Goal: Contribute content: Contribute content

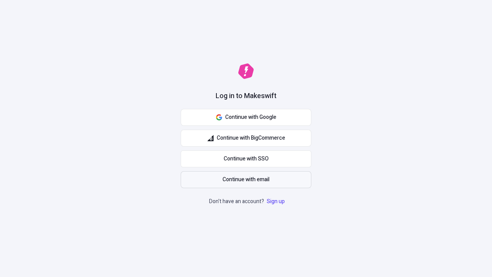
click at [246, 180] on span "Continue with email" at bounding box center [246, 179] width 47 height 8
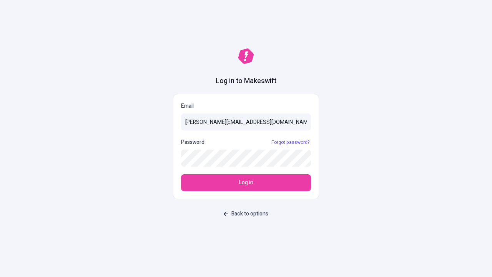
type input "sasha+test-ui@makeswift.com"
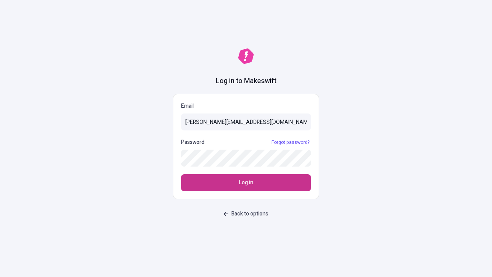
click at [246, 183] on span "Log in" at bounding box center [246, 182] width 14 height 8
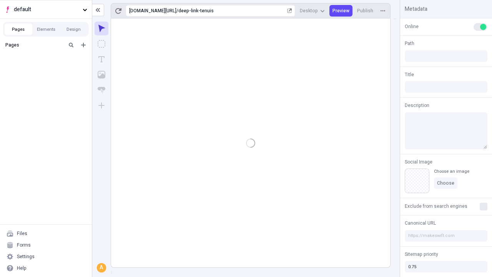
type input "/deep-link-tenuis"
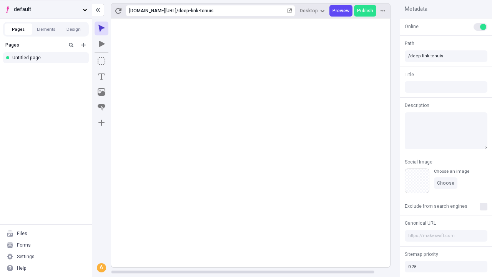
click at [46, 9] on span "default" at bounding box center [47, 9] width 66 height 8
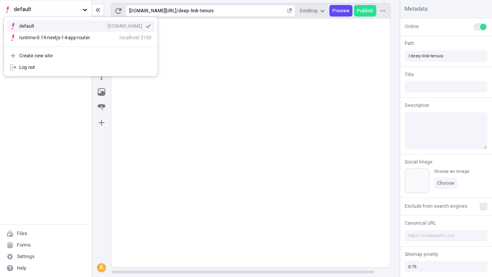
click at [108, 25] on div "[DOMAIN_NAME]" at bounding box center [125, 26] width 35 height 6
click at [83, 45] on icon "Add new" at bounding box center [83, 45] width 5 height 5
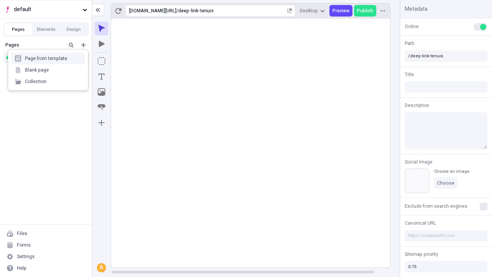
click at [48, 70] on div "Blank page" at bounding box center [48, 70] width 74 height 12
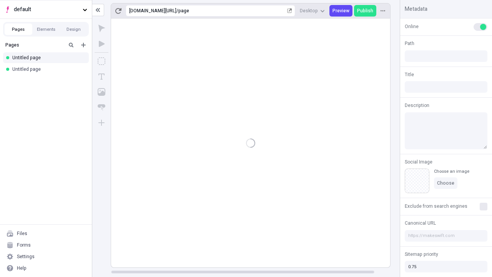
type input "/page"
click at [102, 61] on icon "Box" at bounding box center [102, 61] width 8 height 8
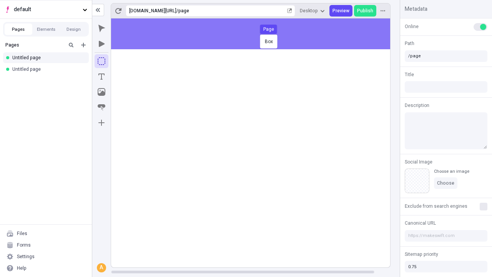
click at [259, 34] on div "Box Page" at bounding box center [246, 138] width 492 height 277
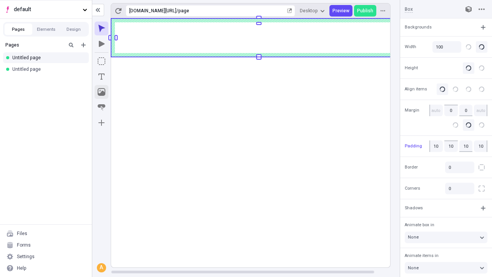
click at [102, 92] on icon "Image" at bounding box center [102, 92] width 8 height 8
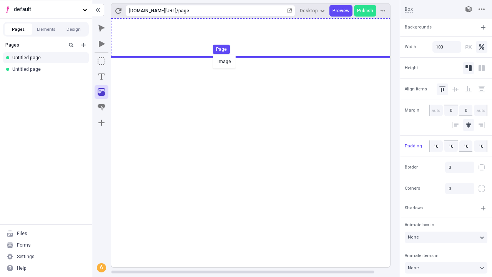
click at [259, 38] on div "Image Page" at bounding box center [246, 138] width 492 height 277
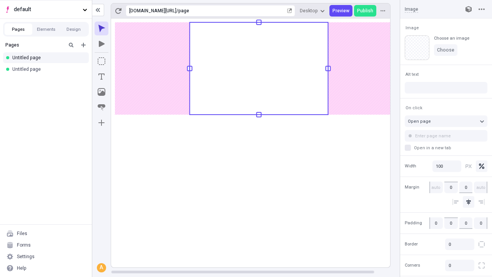
click at [102, 77] on icon "Text" at bounding box center [101, 76] width 6 height 6
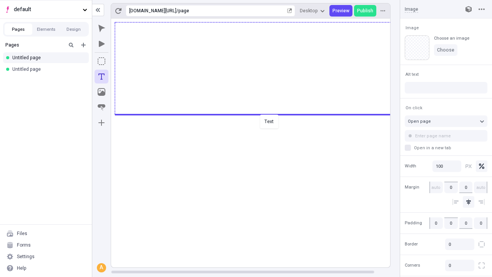
click at [259, 114] on div "Text" at bounding box center [246, 138] width 492 height 277
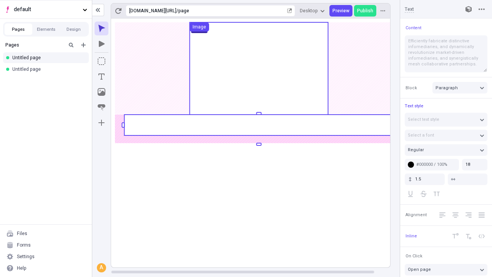
click at [259, 125] on rect at bounding box center [258, 125] width 269 height 21
click at [259, 125] on rect at bounding box center [259, 142] width 296 height 249
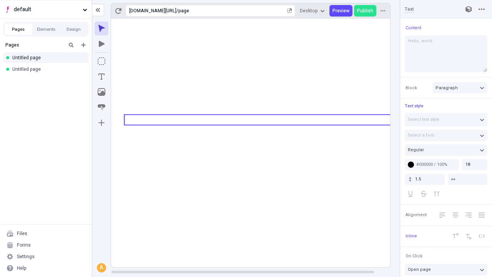
type textarea "Hello, world!"
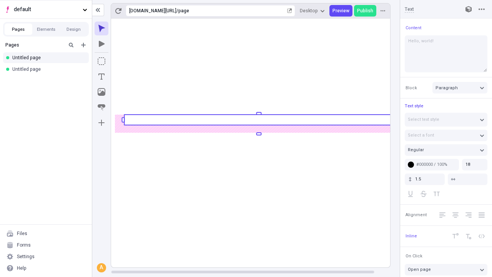
click at [102, 92] on icon "Image" at bounding box center [102, 92] width 8 height 8
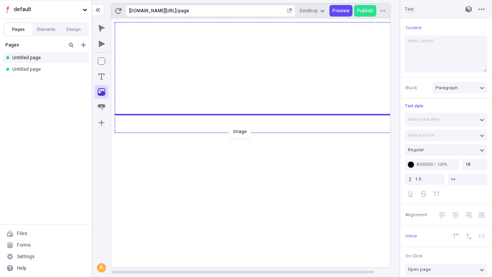
click at [259, 132] on div "Image" at bounding box center [246, 138] width 492 height 277
